Goal: Task Accomplishment & Management: Complete application form

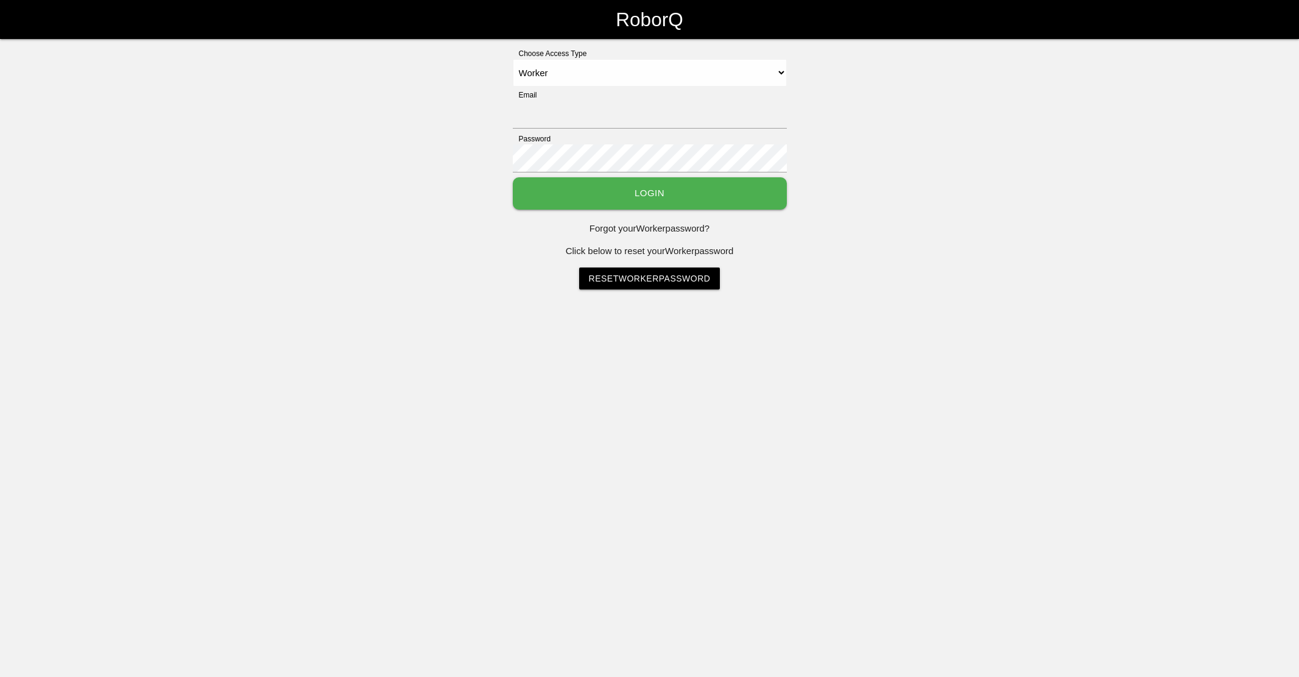
select select "Worker"
click at [533, 121] on input "[EMAIL_ADDRESS][DOMAIN_NAME]" at bounding box center [650, 115] width 274 height 28
type input "[EMAIL_ADDRESS][DOMAIN_NAME]"
click at [708, 187] on button "Login" at bounding box center [650, 193] width 274 height 32
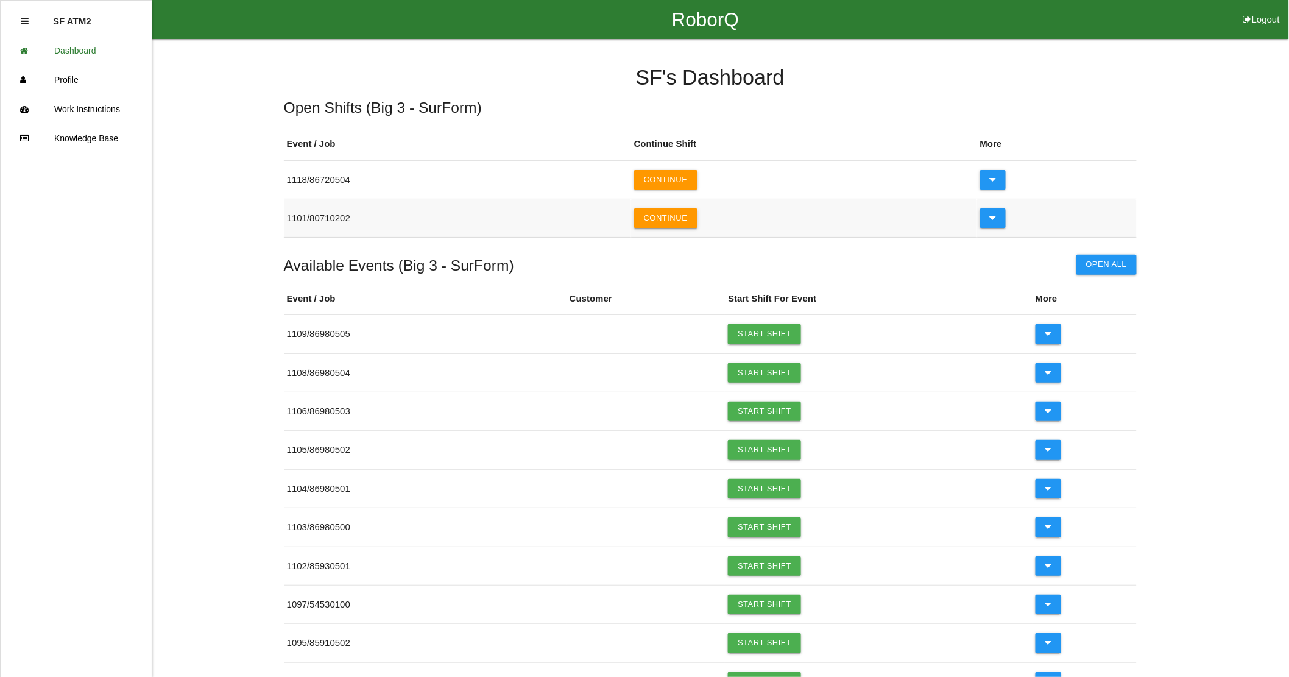
click at [658, 216] on button "Continue" at bounding box center [665, 217] width 63 height 19
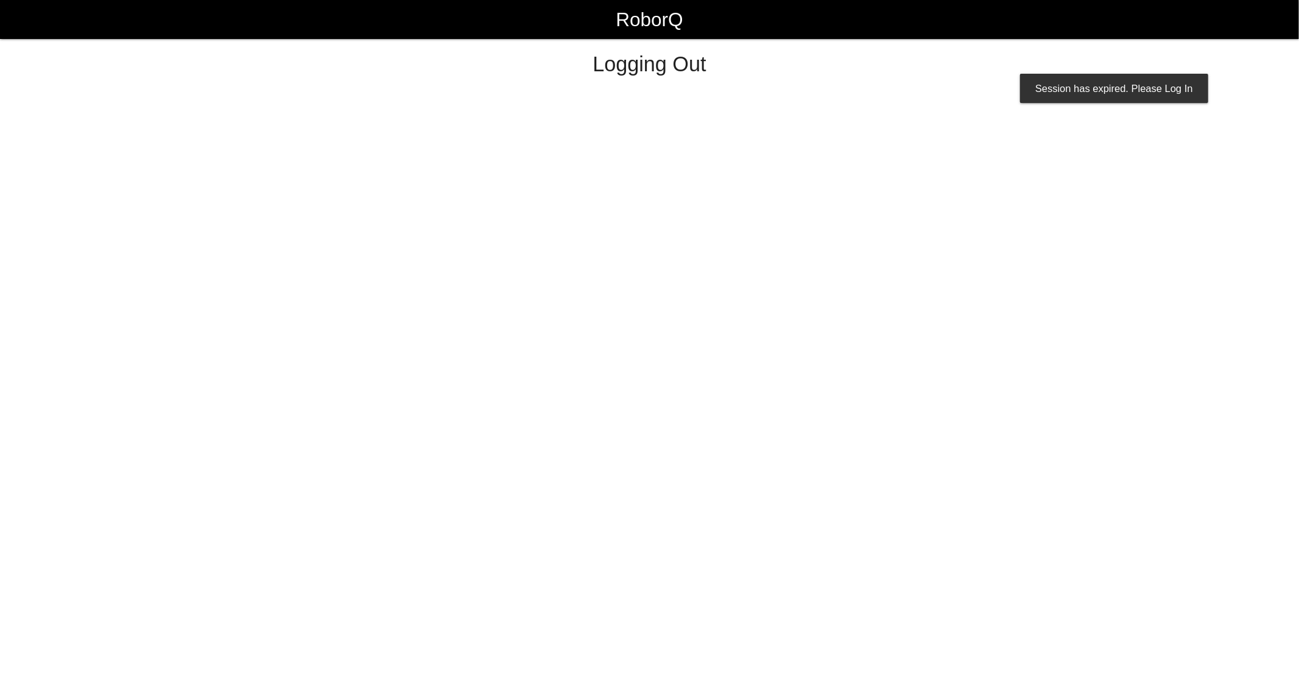
select select "Worker"
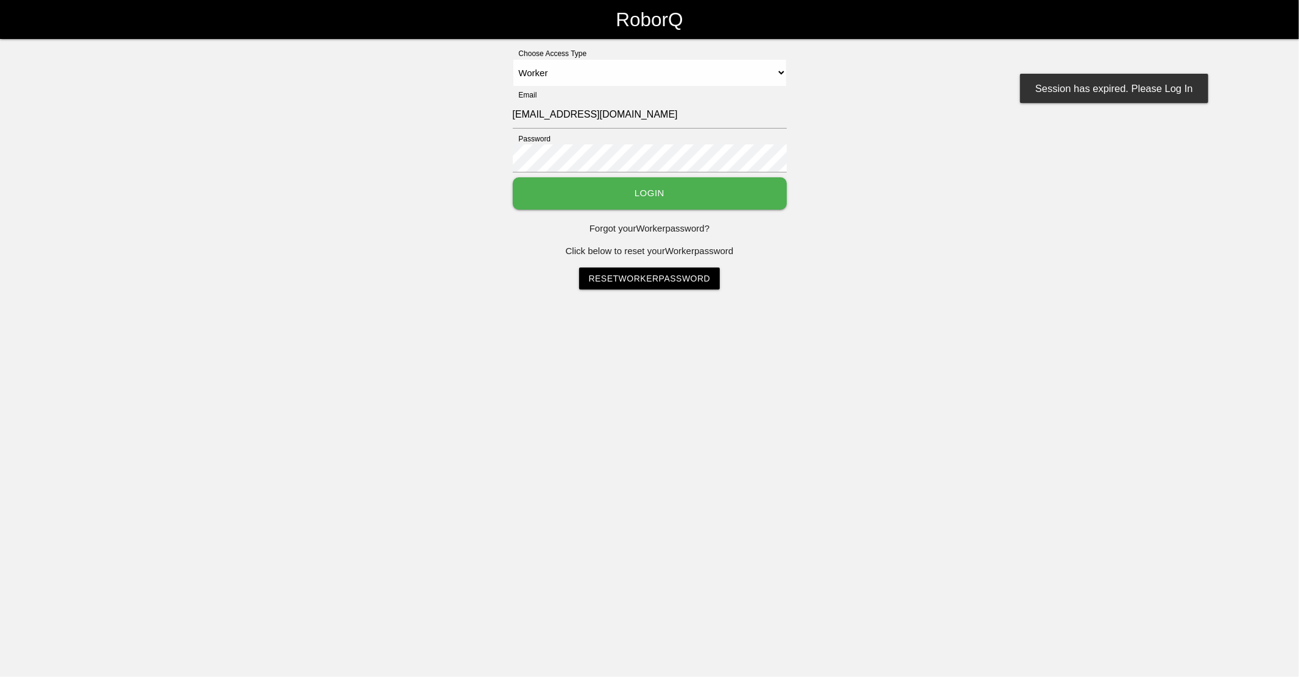
click at [1166, 179] on div "Choose Access Type Select Access Type Admin Customer Supervisor Worker Email [E…" at bounding box center [649, 168] width 1299 height 241
click at [538, 119] on input "[EMAIL_ADDRESS][DOMAIN_NAME]" at bounding box center [650, 115] width 274 height 28
type input "[EMAIL_ADDRESS][DOMAIN_NAME]"
click at [689, 202] on button "Login" at bounding box center [650, 193] width 274 height 32
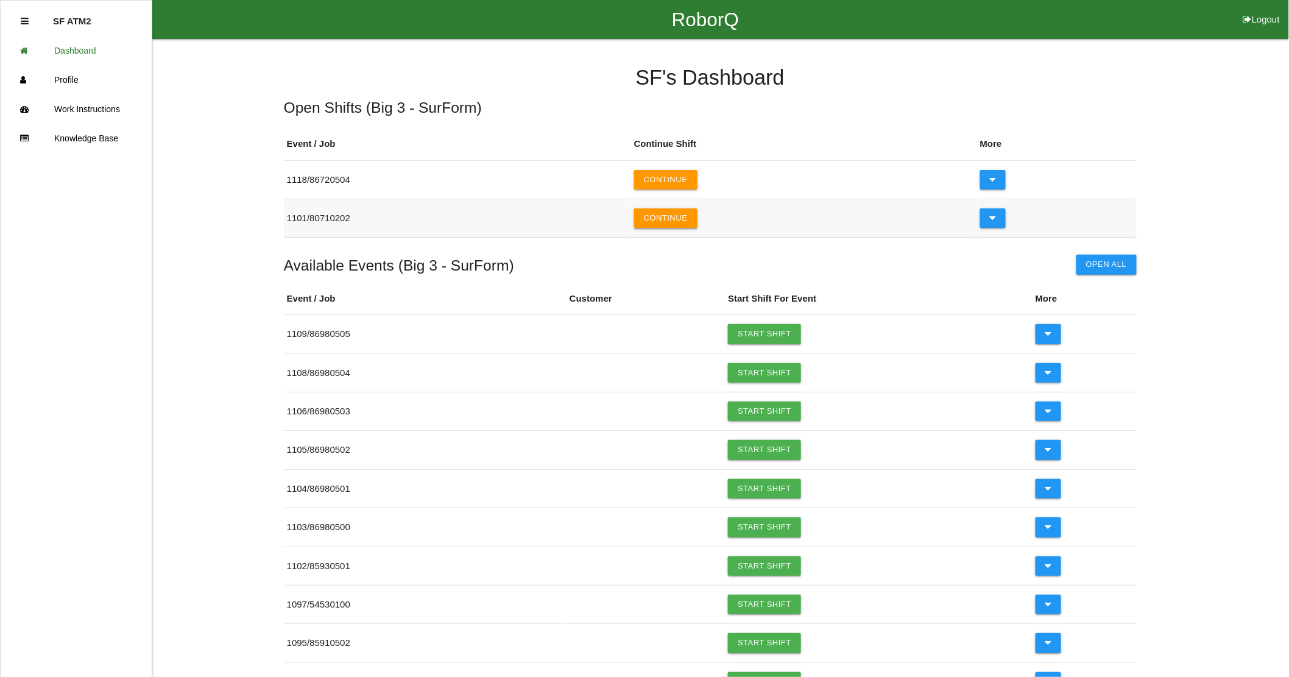
click at [668, 222] on button "Continue" at bounding box center [665, 217] width 63 height 19
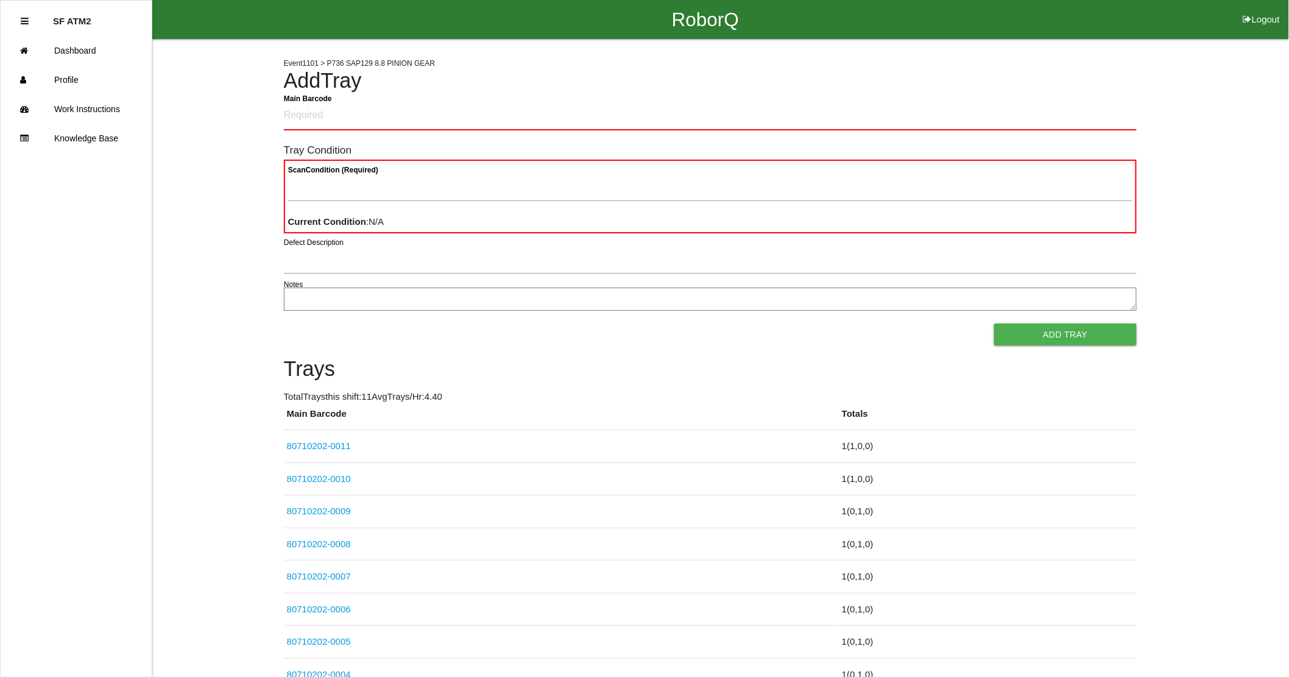
click at [1007, 54] on div "Event 1101 > P736 SAP129 8.8 PINION GEAR Add Tray Main Barcode Tray Condition S…" at bounding box center [710, 414] width 853 height 750
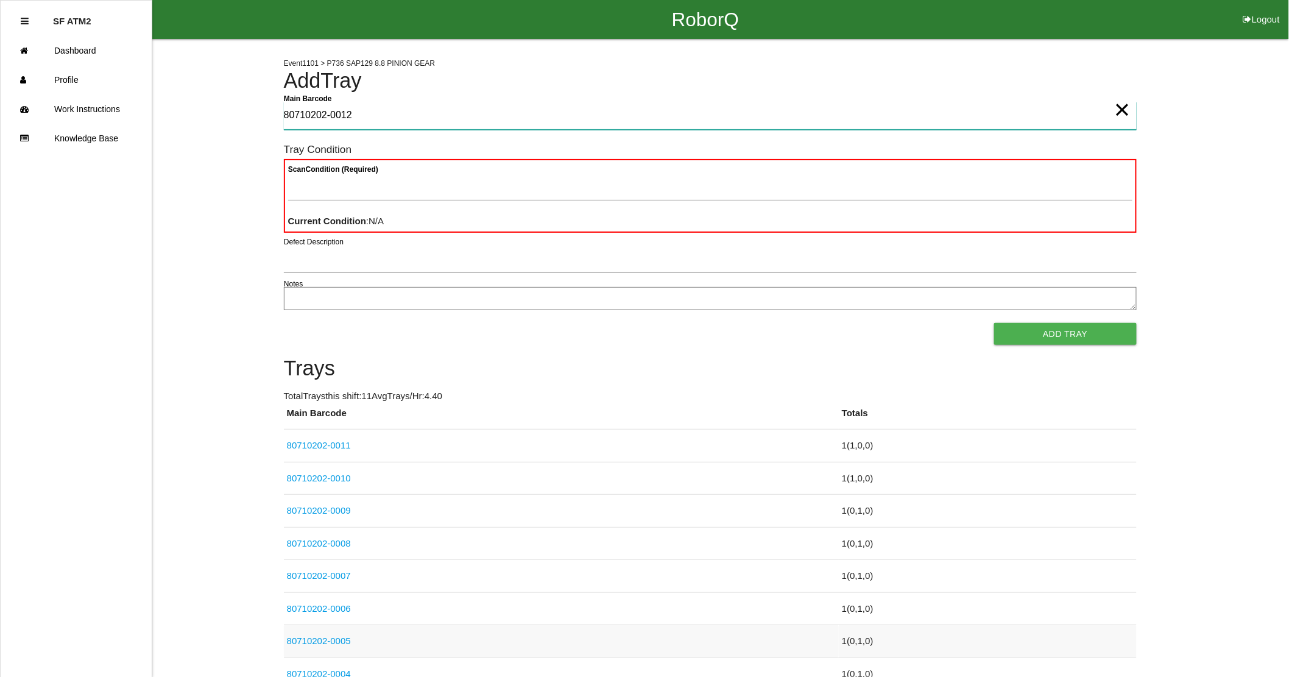
type Barcode "80710202-0012"
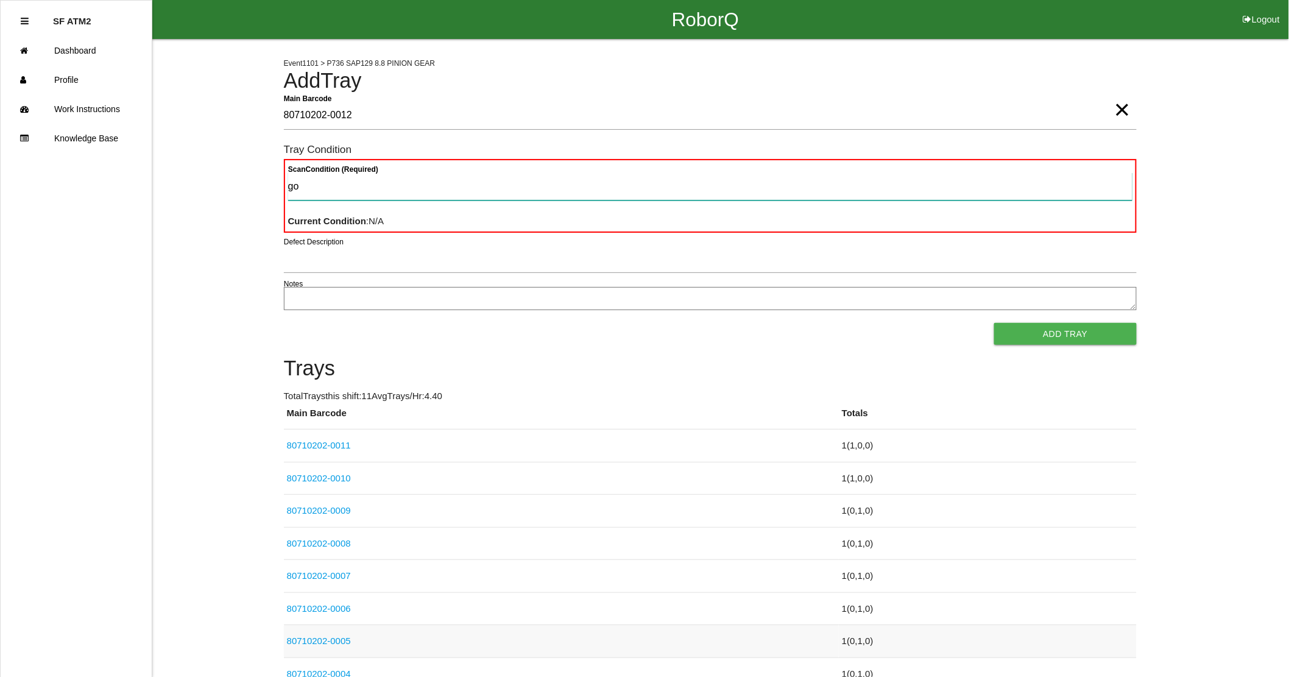
type Condition "goo"
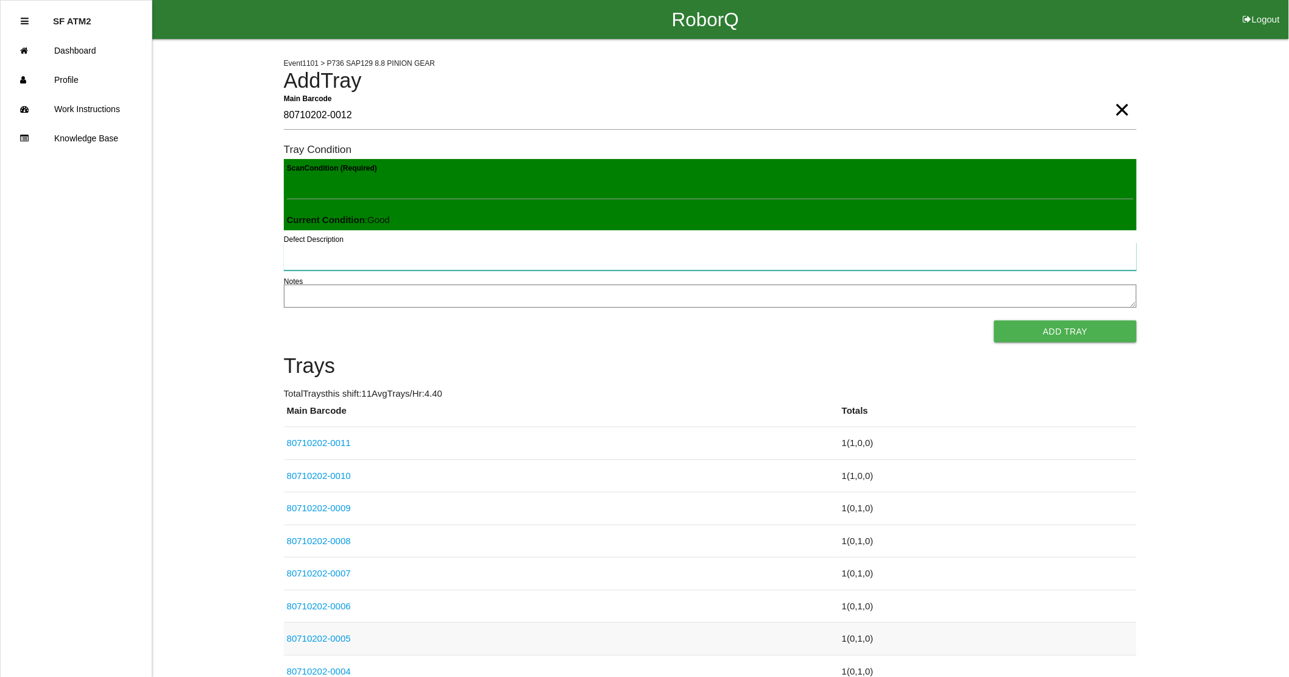
click at [994, 320] on button "Add Tray" at bounding box center [1065, 331] width 142 height 22
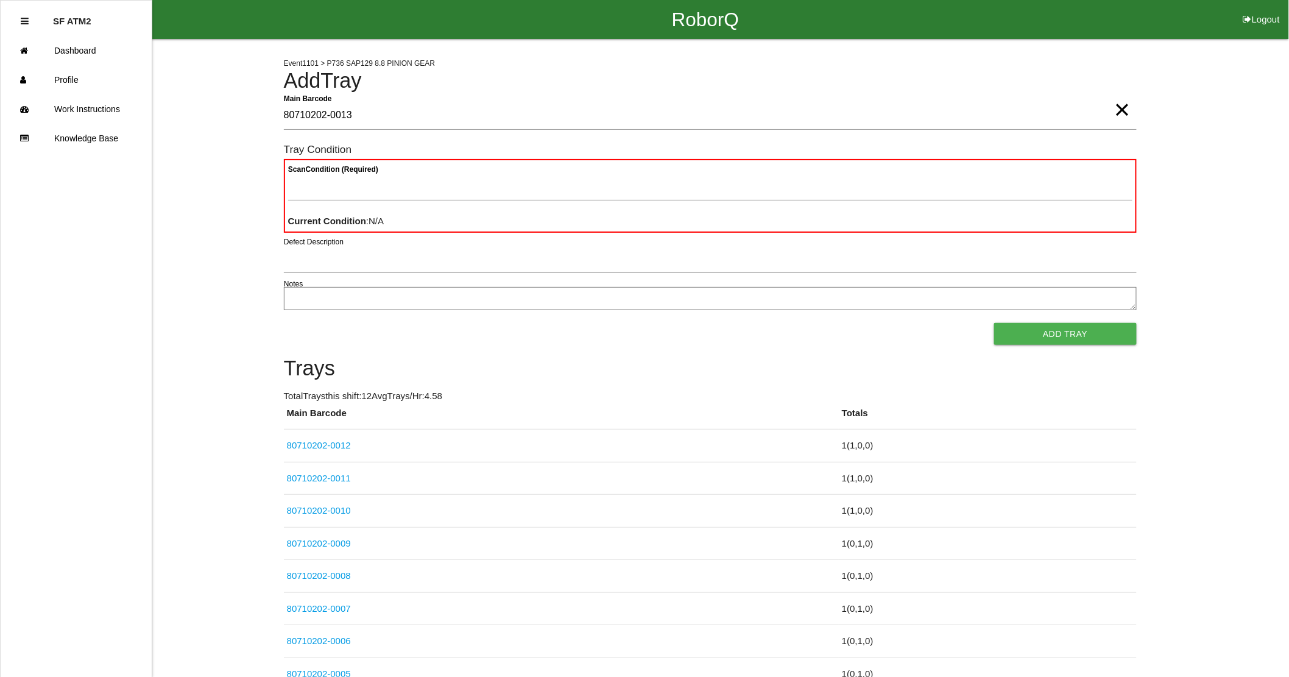
type Barcode "80710202-0013"
type Condition "goo"
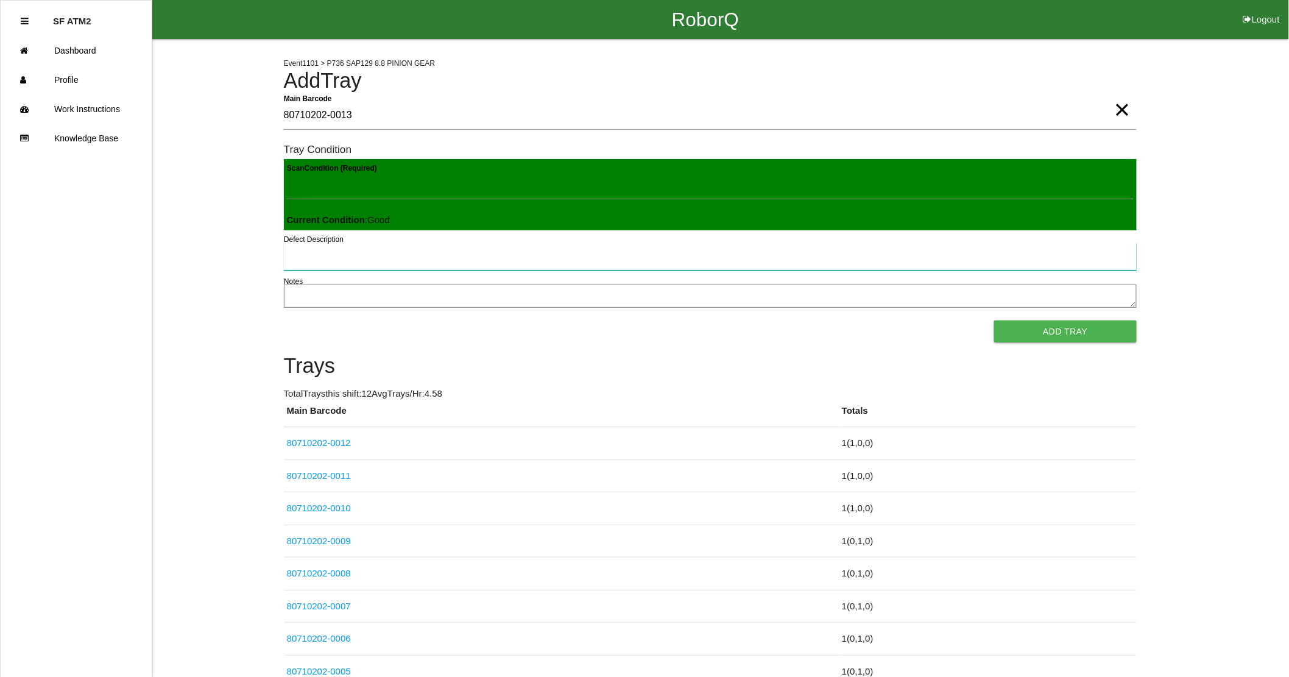
click at [994, 320] on button "Add Tray" at bounding box center [1065, 331] width 142 height 22
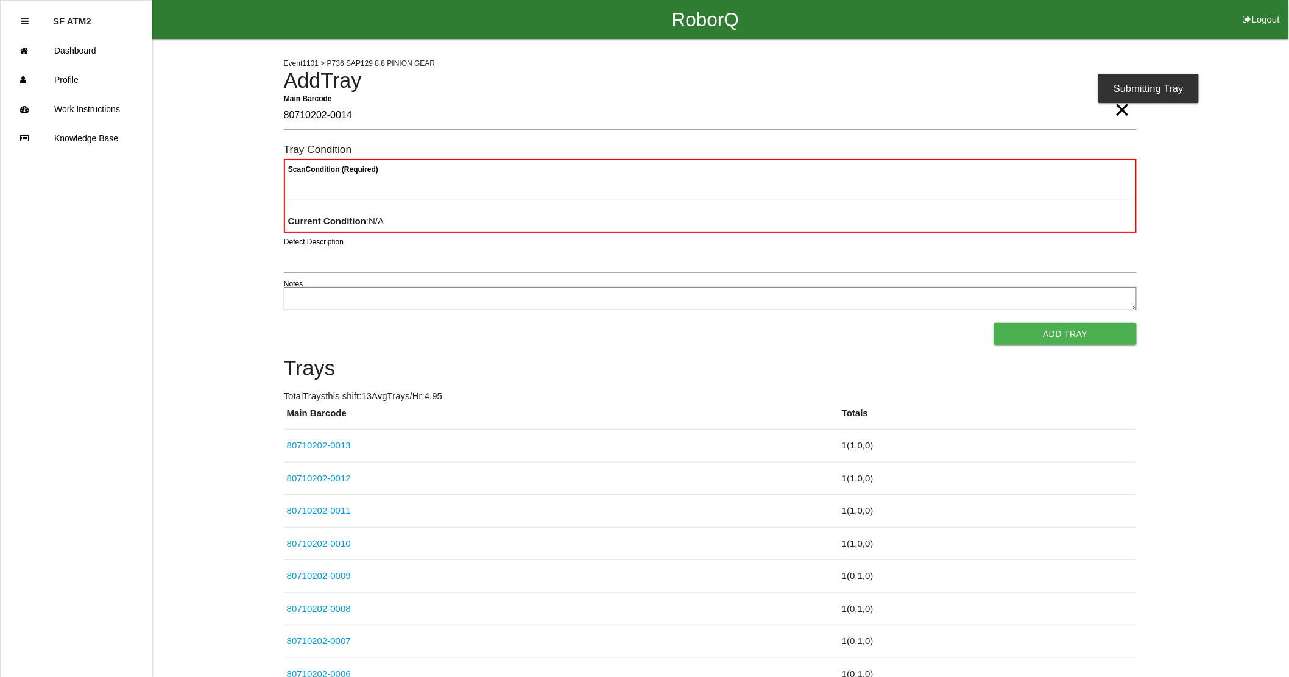
type Barcode "80710202-0014"
type Condition "goo"
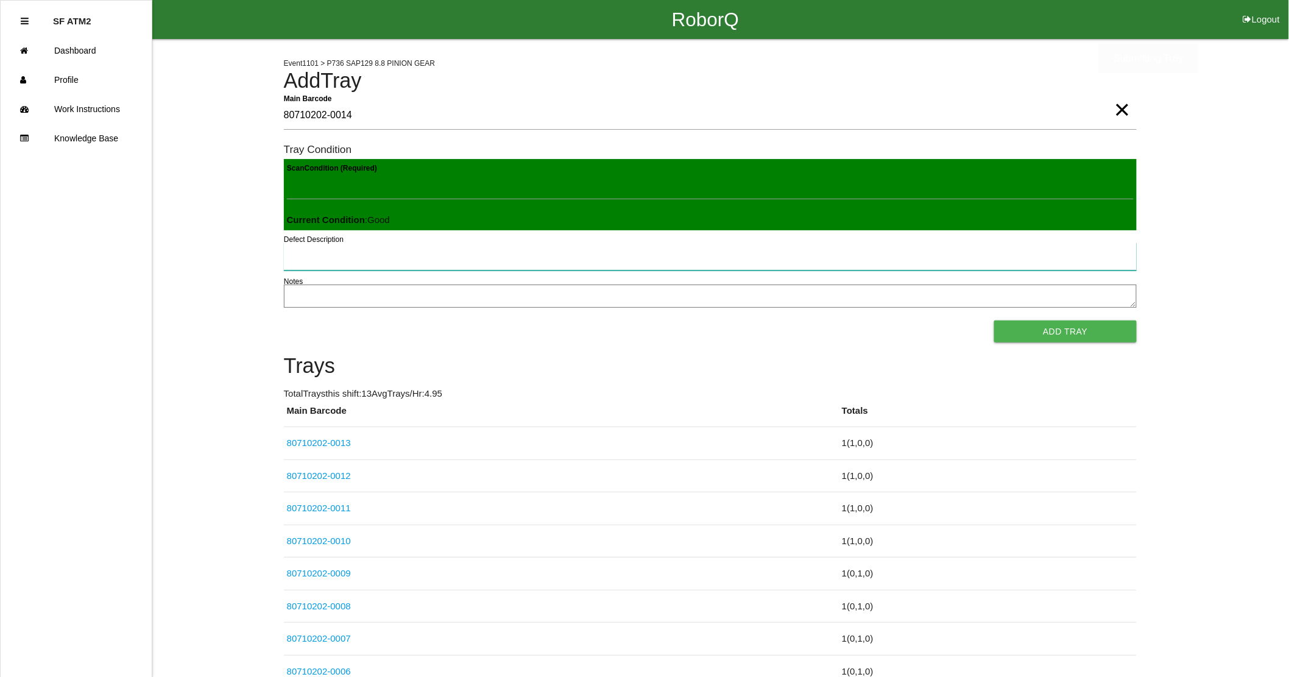
click at [994, 320] on button "Add Tray" at bounding box center [1065, 331] width 142 height 22
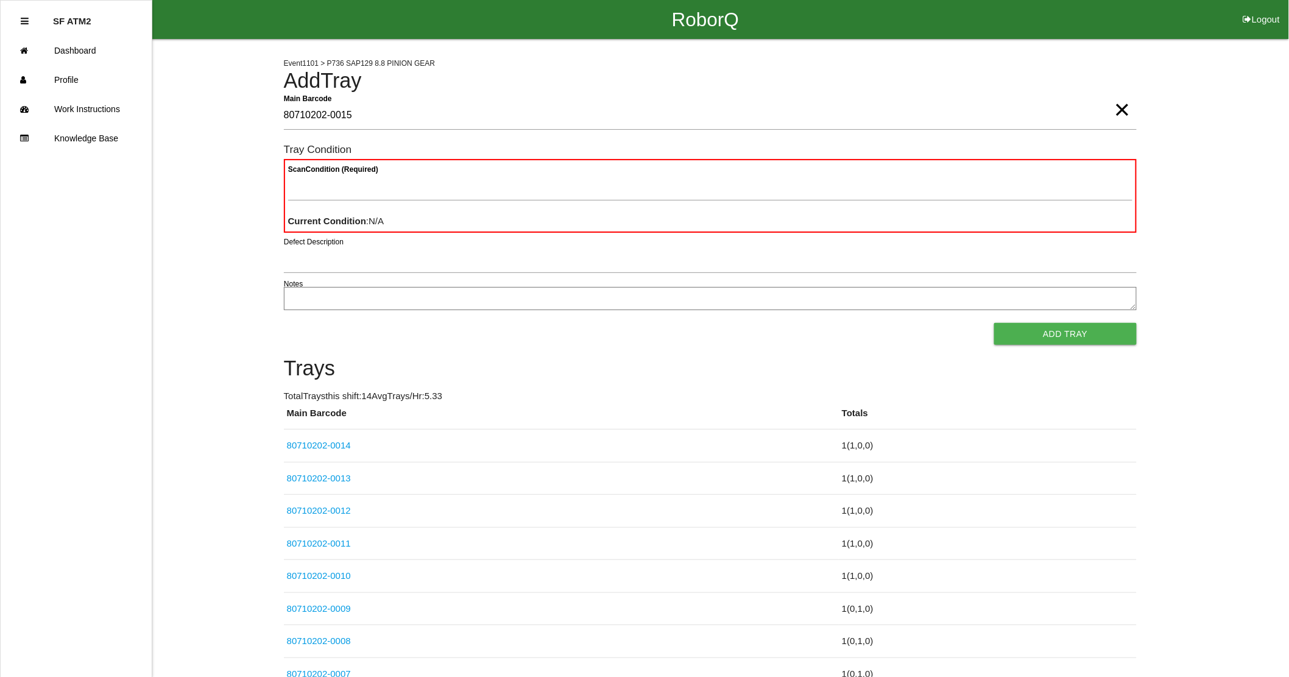
type Barcode "80710202-0015"
type Condition "goo"
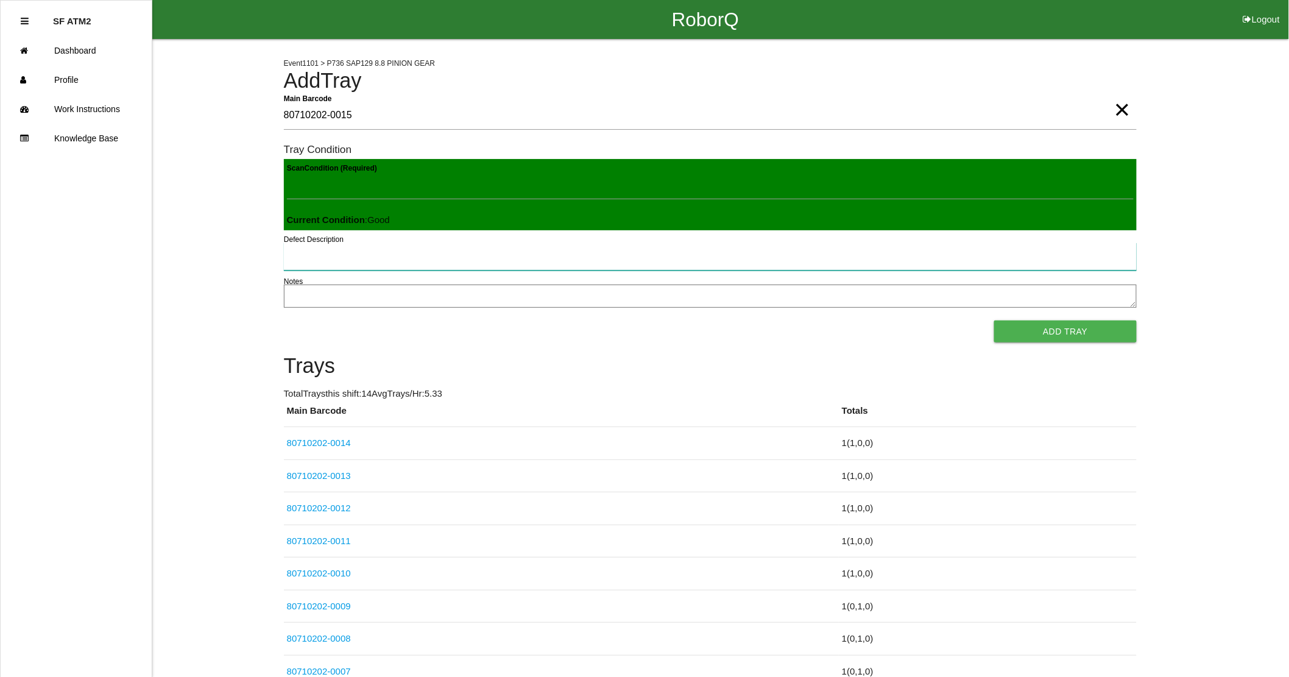
click at [994, 320] on button "Add Tray" at bounding box center [1065, 331] width 142 height 22
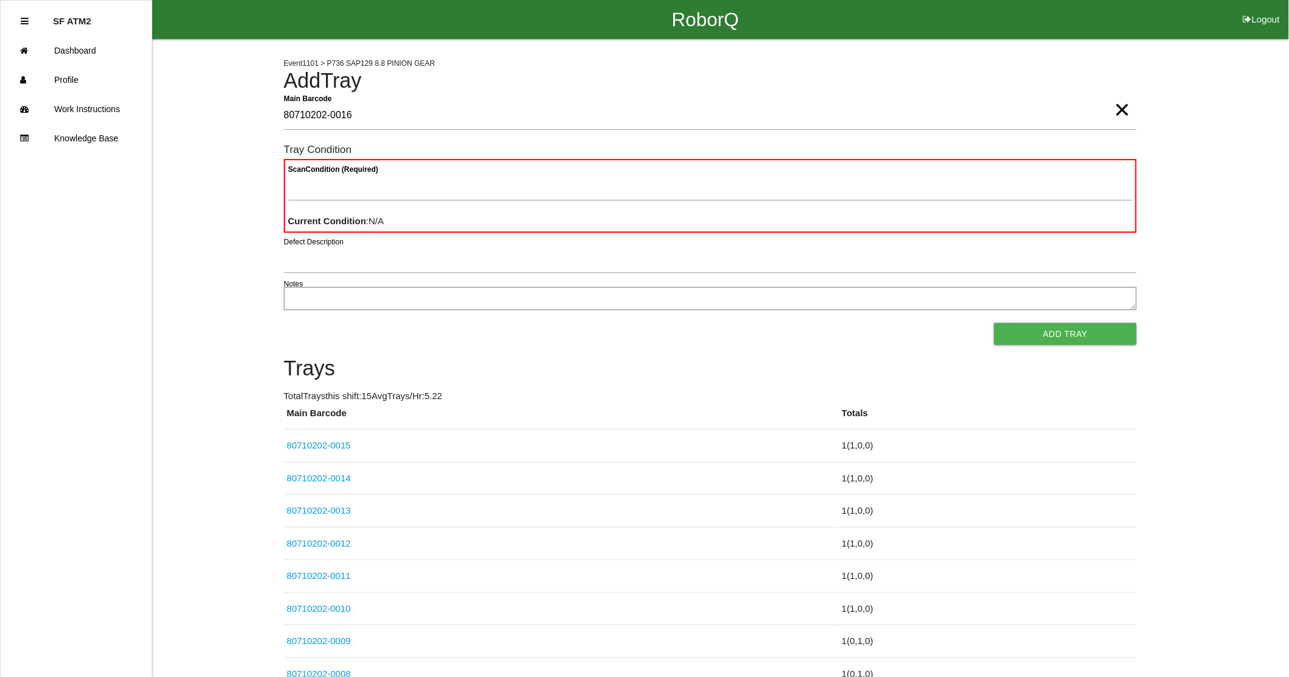
type Barcode "80710202-0016"
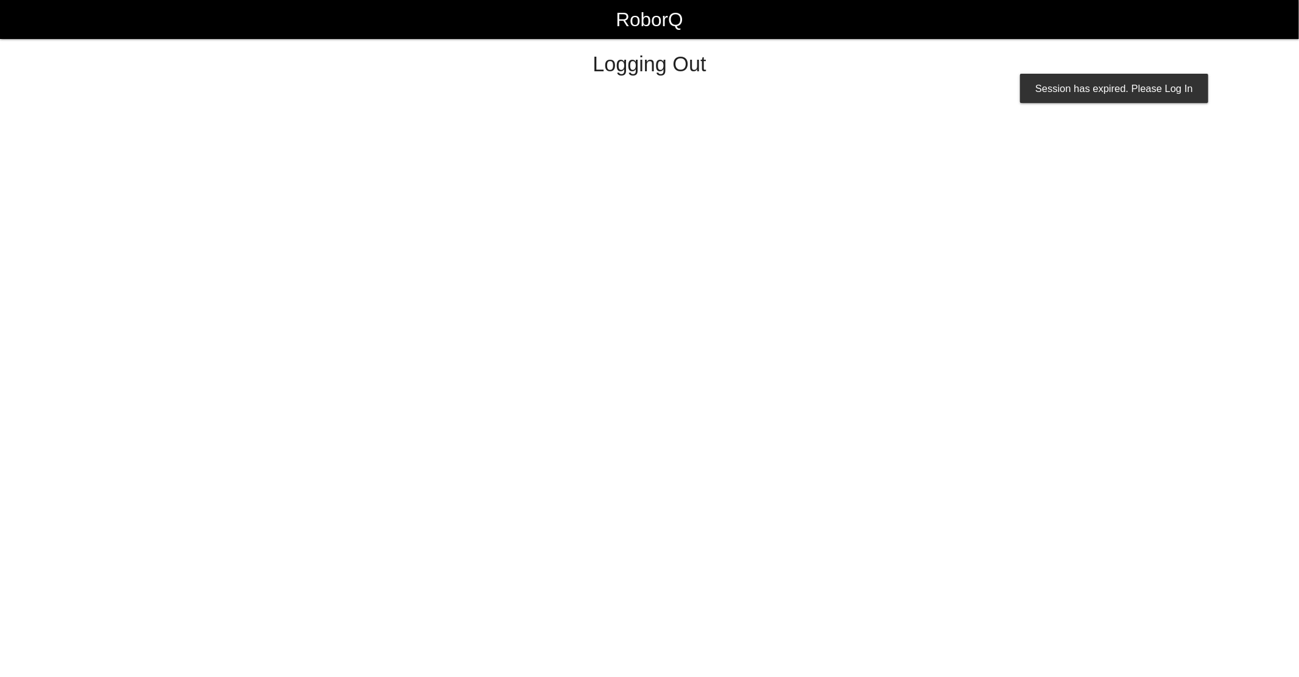
select select "Worker"
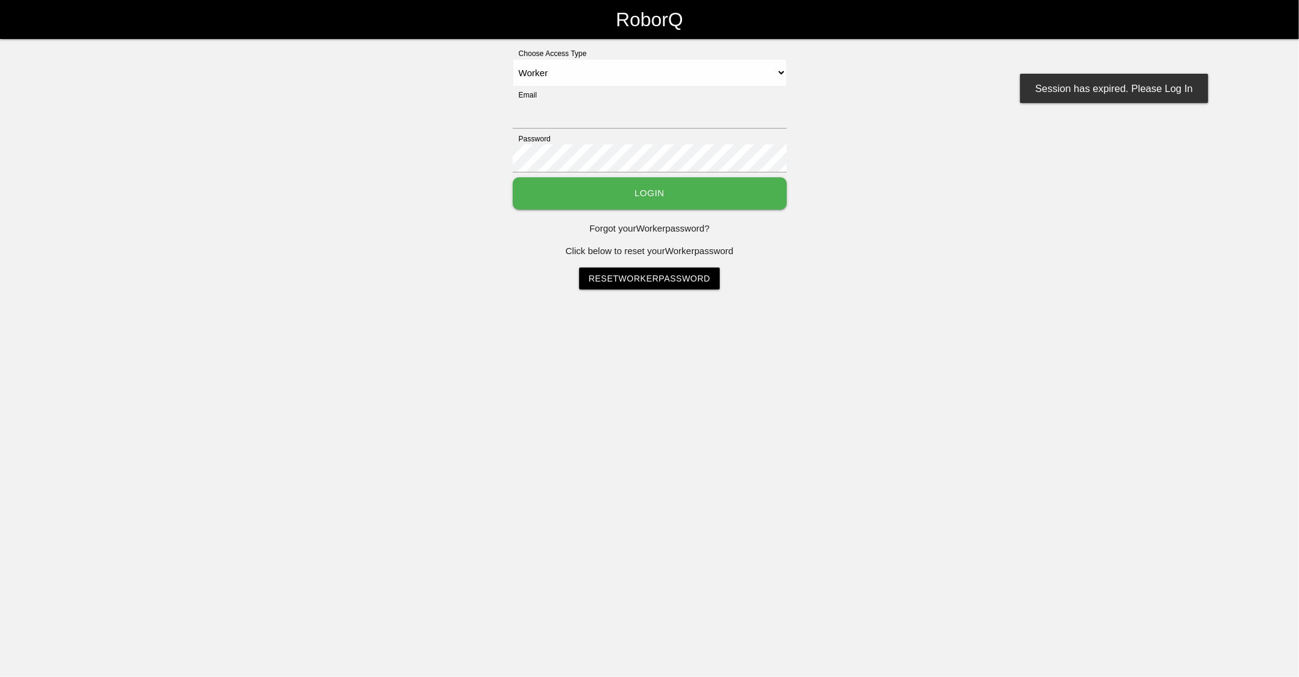
click at [616, 0] on link "RoborQ" at bounding box center [649, 19] width 67 height 39
select select "Worker"
type input "[EMAIL_ADDRESS][DOMAIN_NAME]"
click at [638, 197] on button "Login" at bounding box center [650, 193] width 274 height 32
